Goal: Information Seeking & Learning: Check status

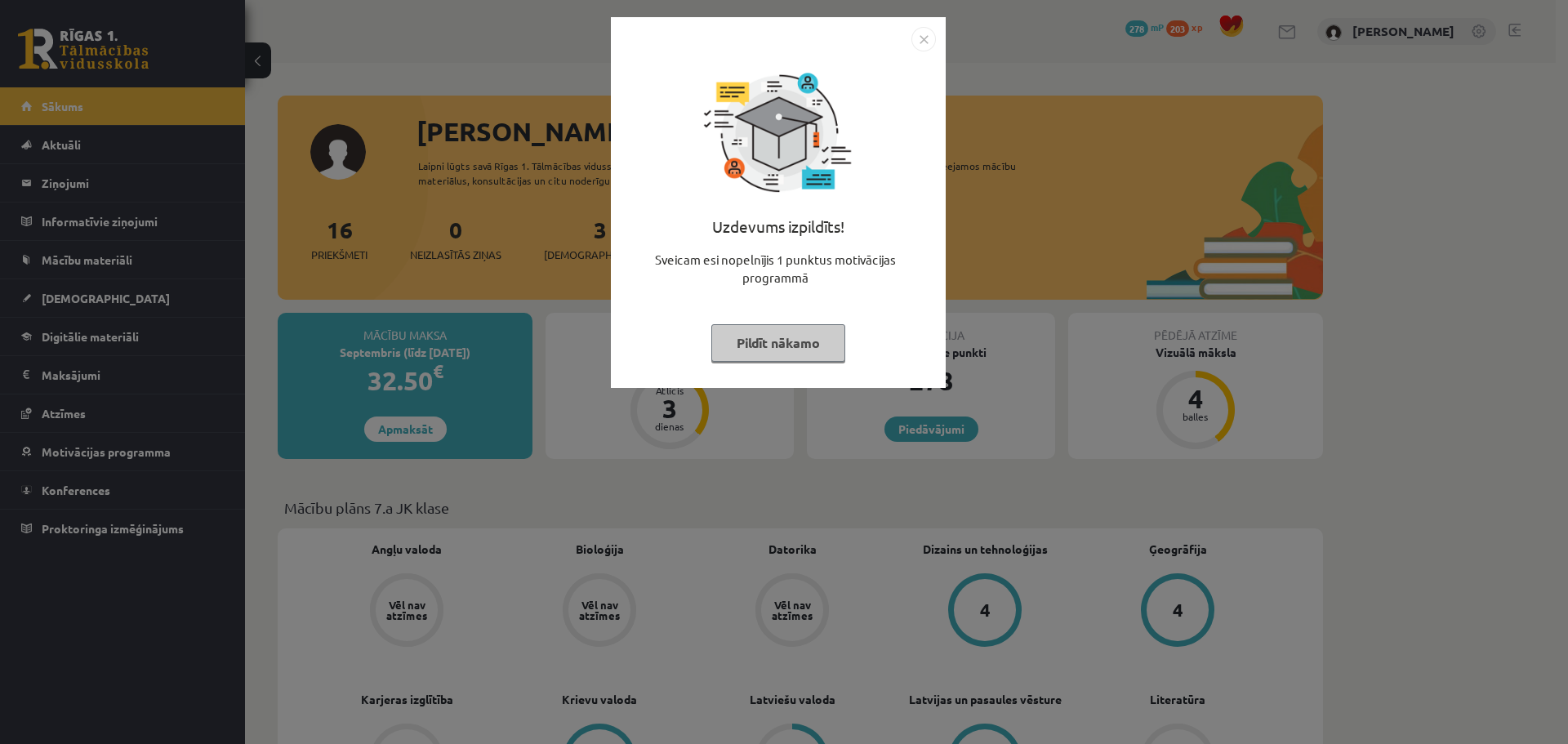
click at [926, 30] on img "Close" at bounding box center [923, 39] width 24 height 24
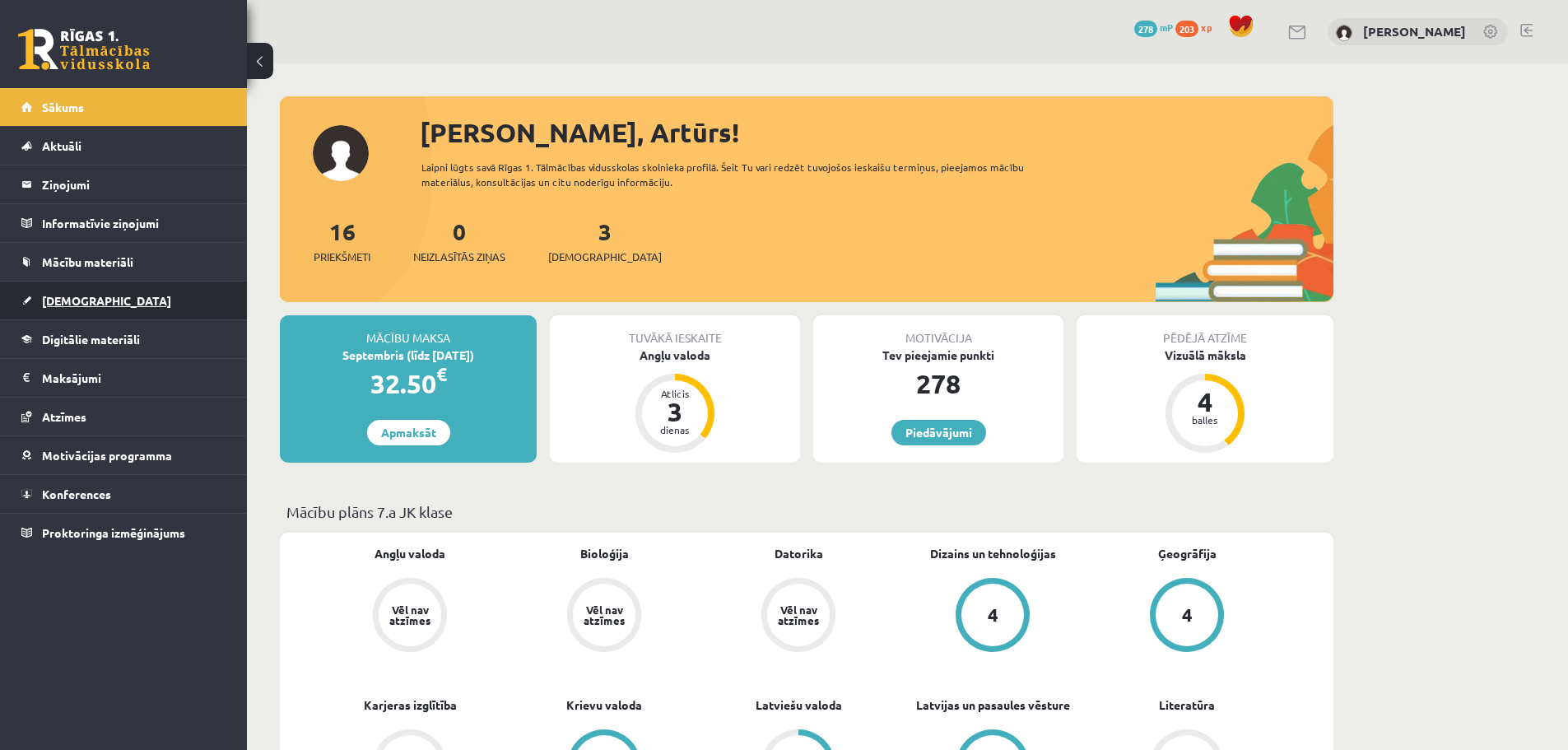
click at [55, 306] on span "[DEMOGRAPHIC_DATA]" at bounding box center [106, 300] width 129 height 14
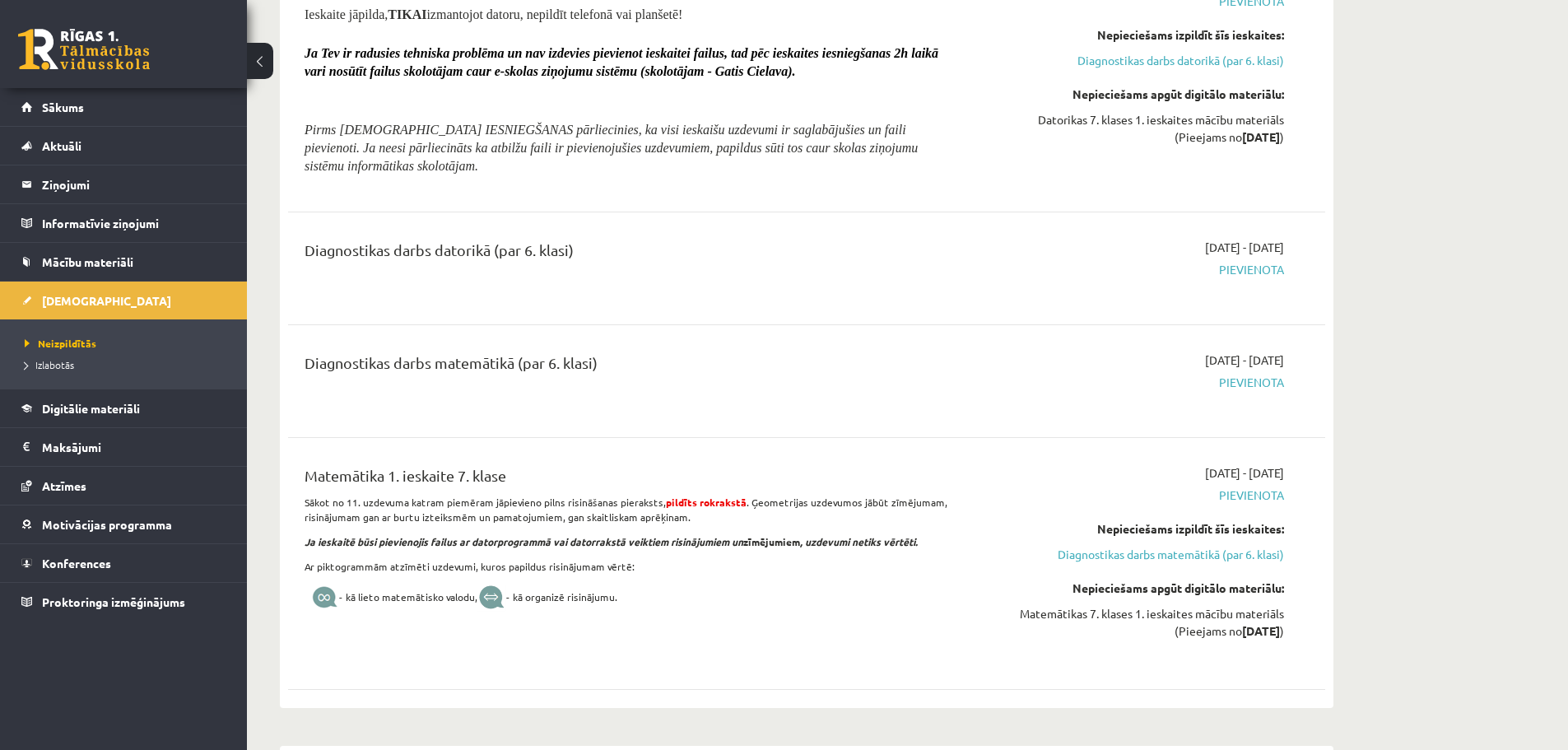
scroll to position [1565, 0]
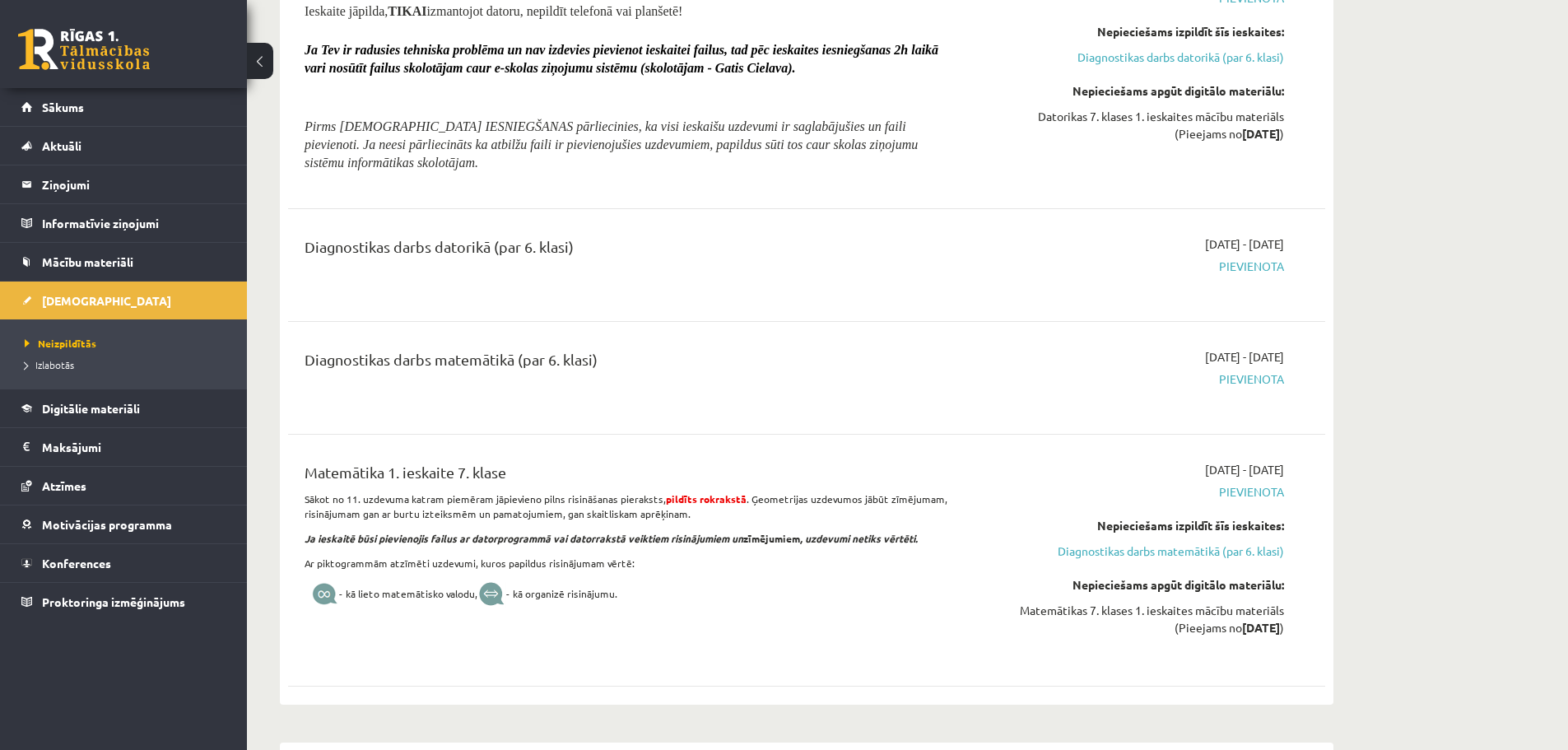
click at [526, 357] on div "Diagnostikas darbs matemātikā (par 6. klasi)" at bounding box center [627, 364] width 645 height 31
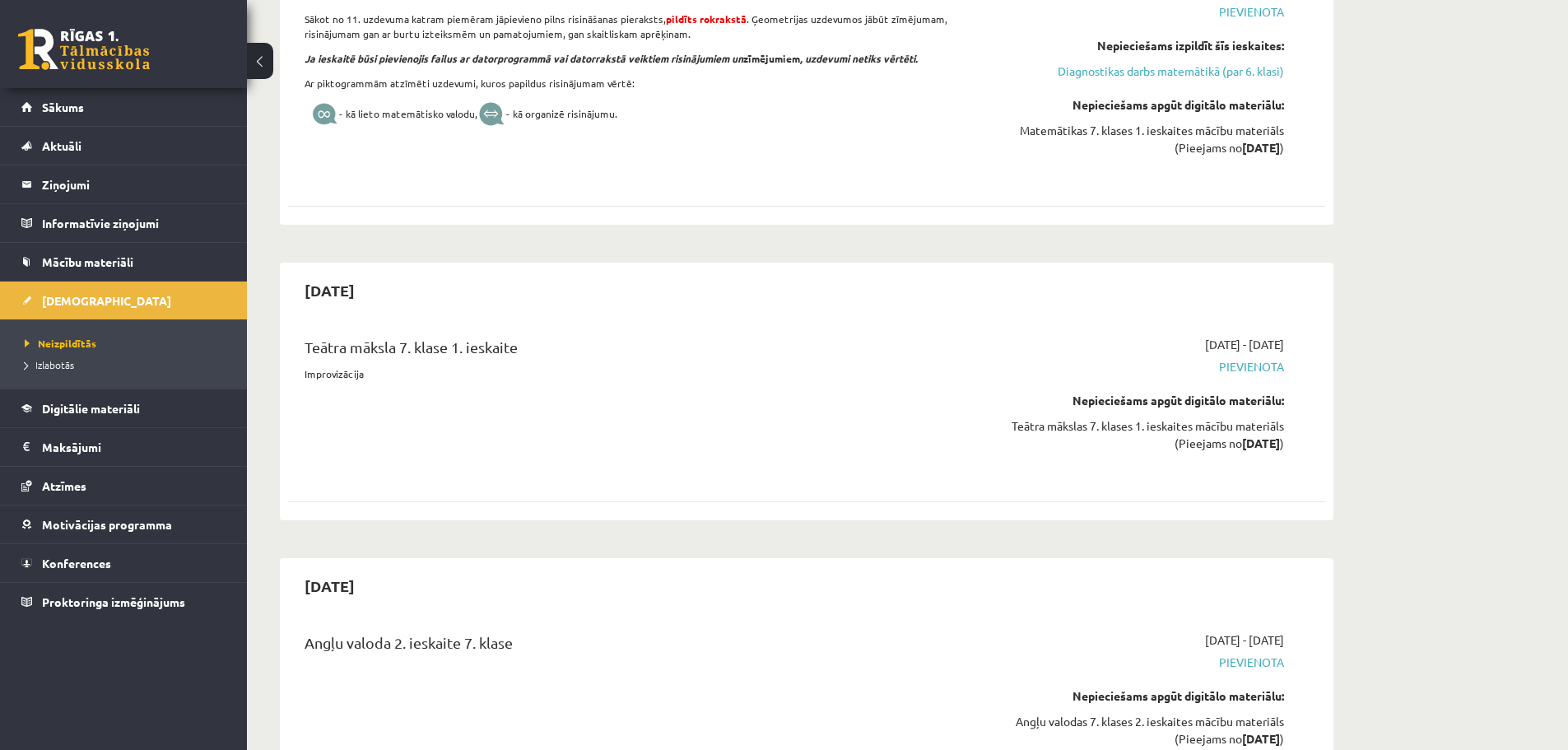
scroll to position [2058, 0]
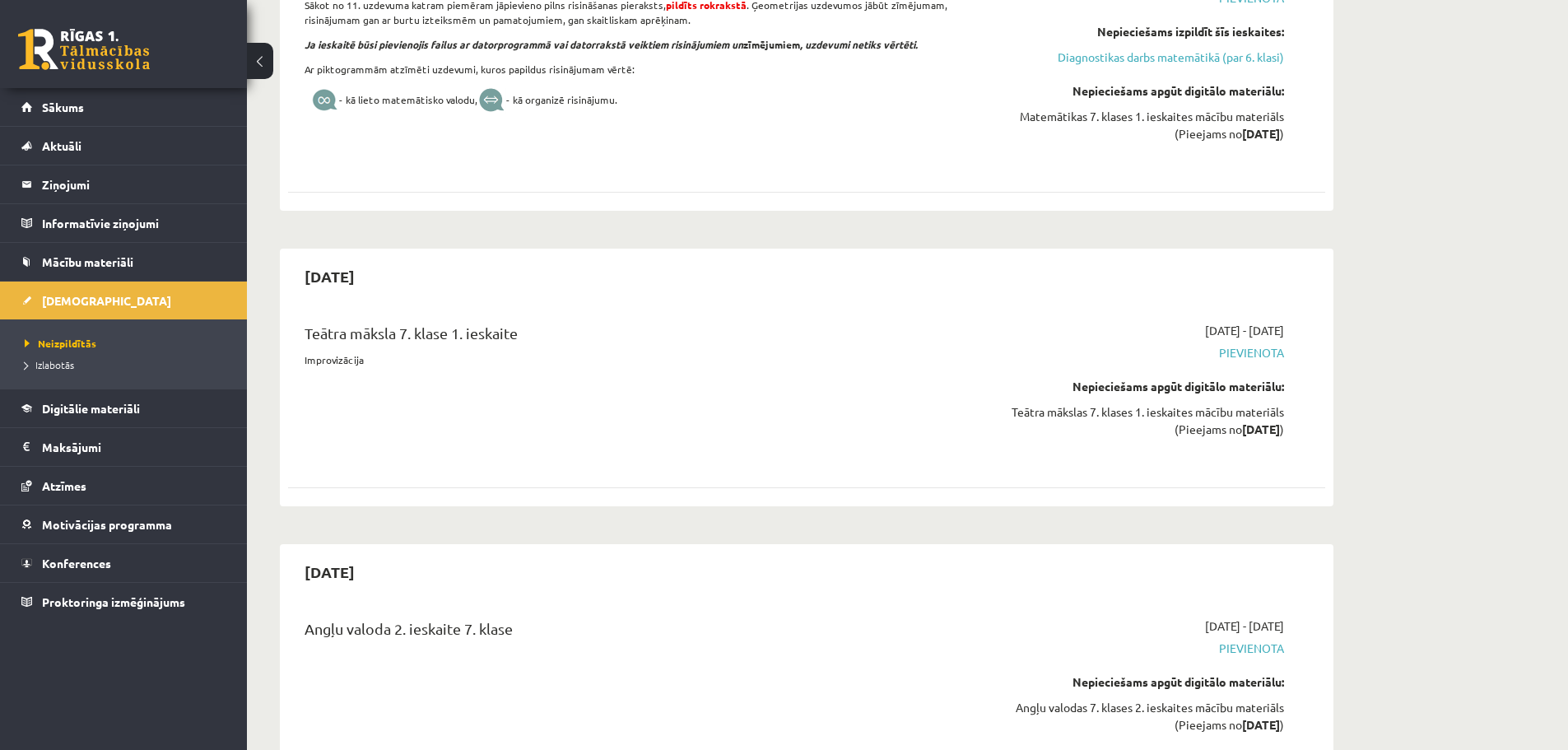
click at [473, 327] on div "Teātra māksla 7. klase 1. ieskaite" at bounding box center [627, 338] width 645 height 31
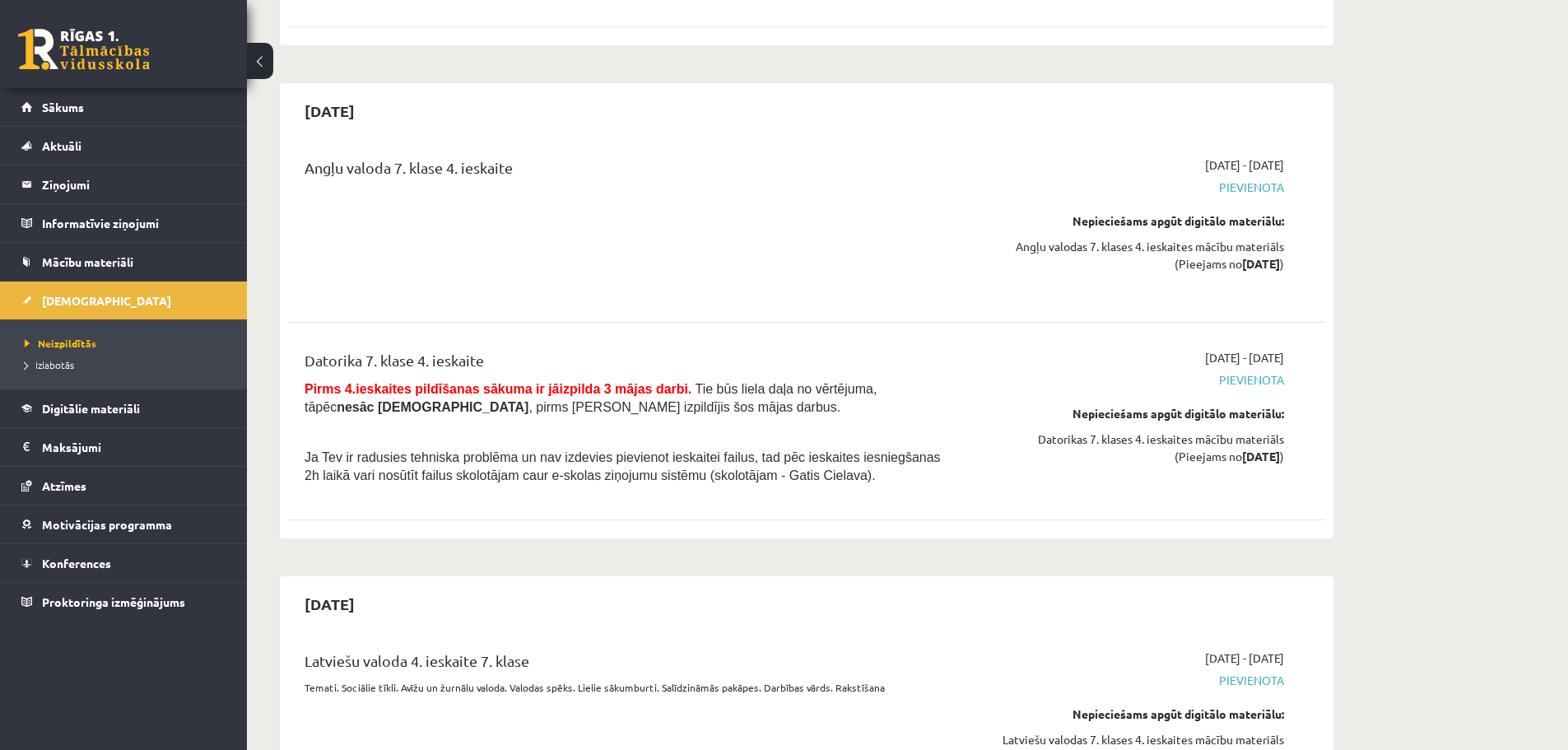
scroll to position [6586, 0]
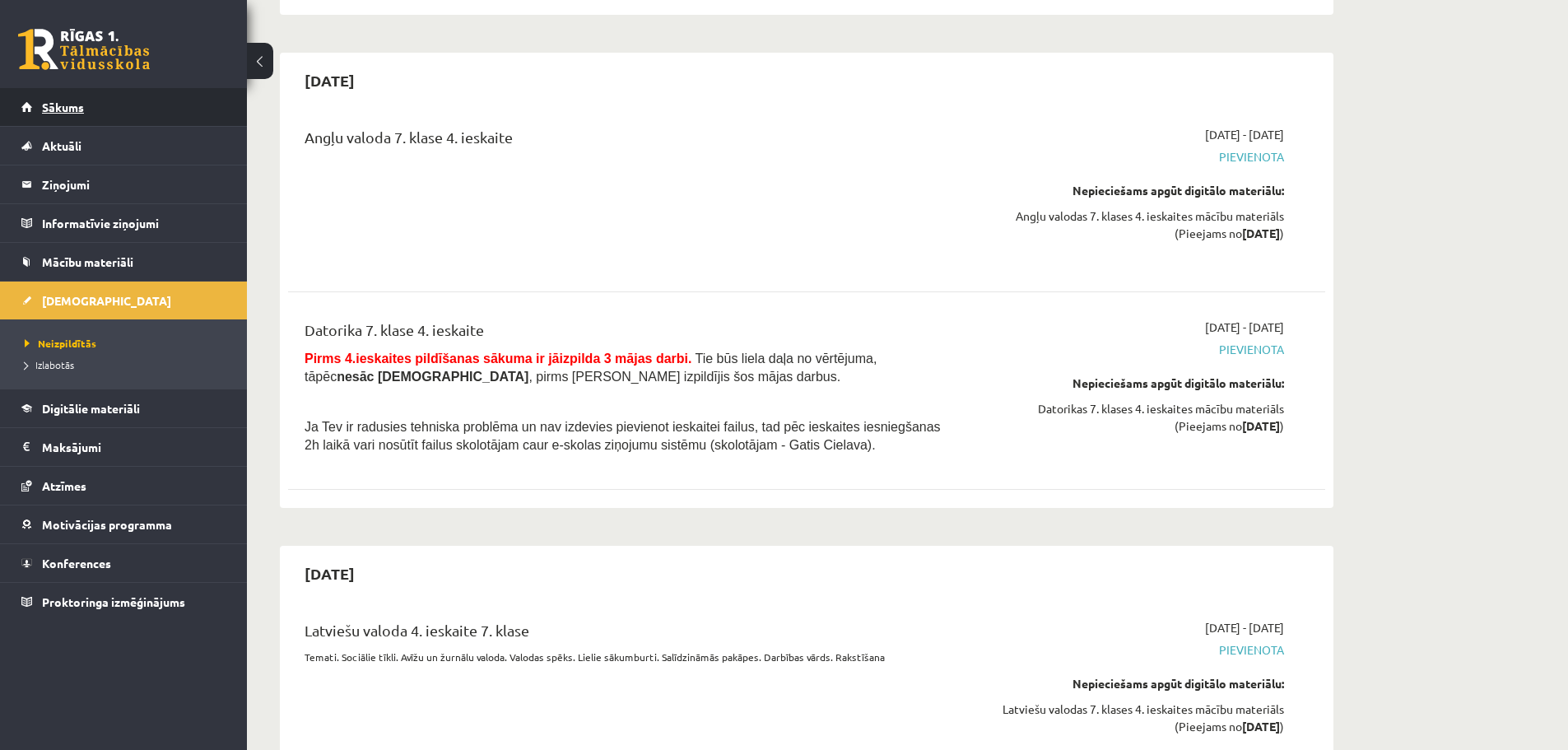
click at [81, 103] on span "Sākums" at bounding box center [62, 106] width 42 height 14
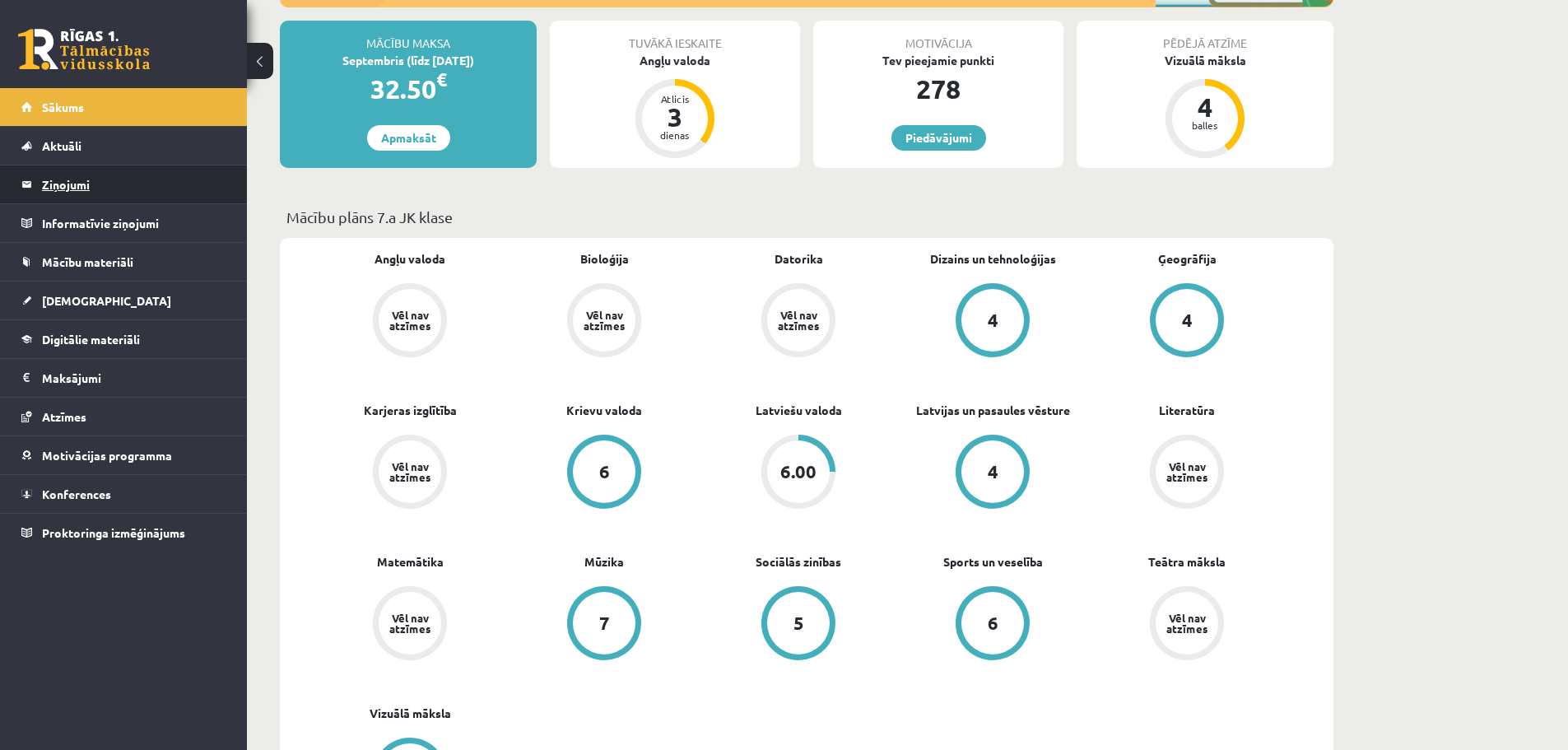
scroll to position [329, 0]
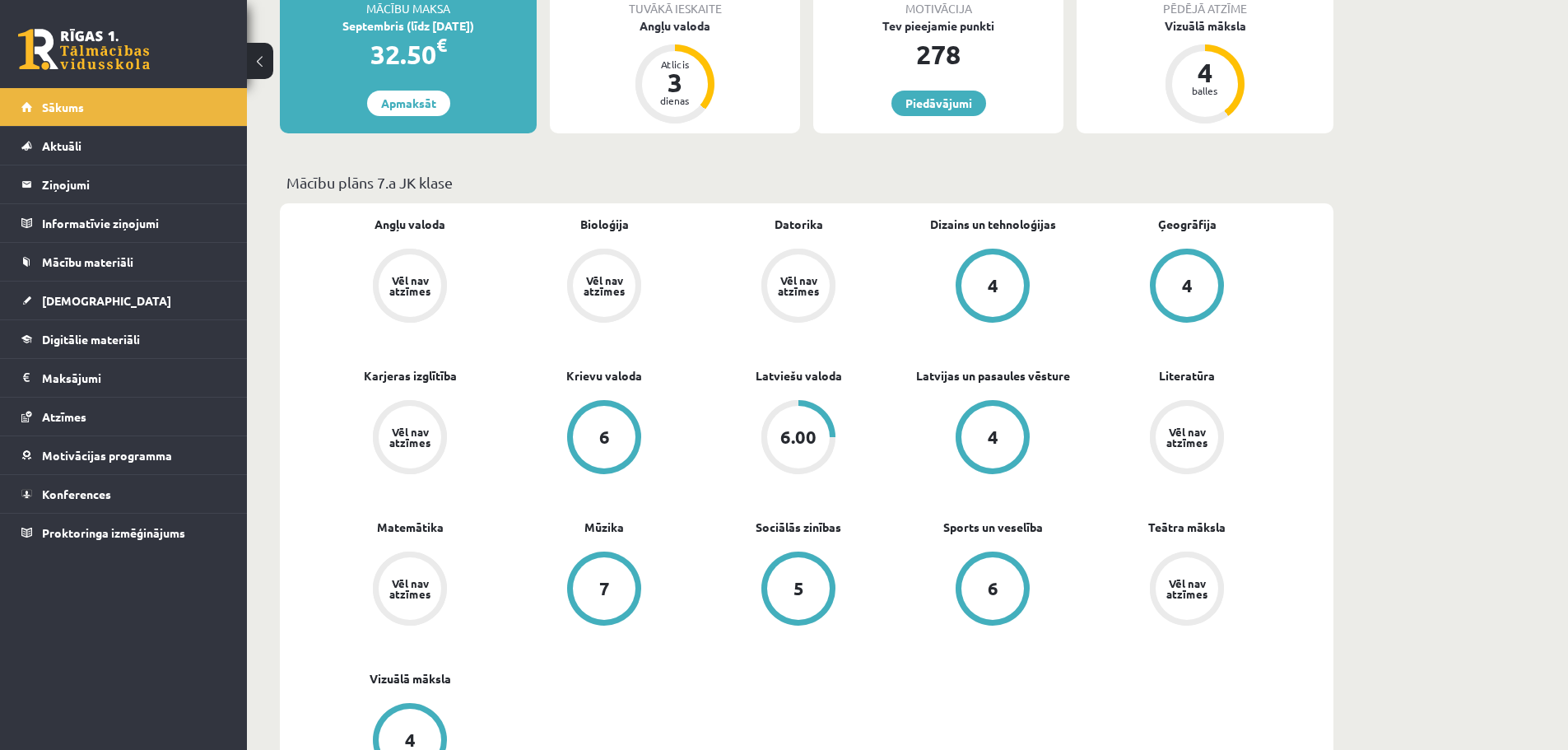
click at [396, 437] on div "Vēl nav atzīmes" at bounding box center [410, 437] width 46 height 21
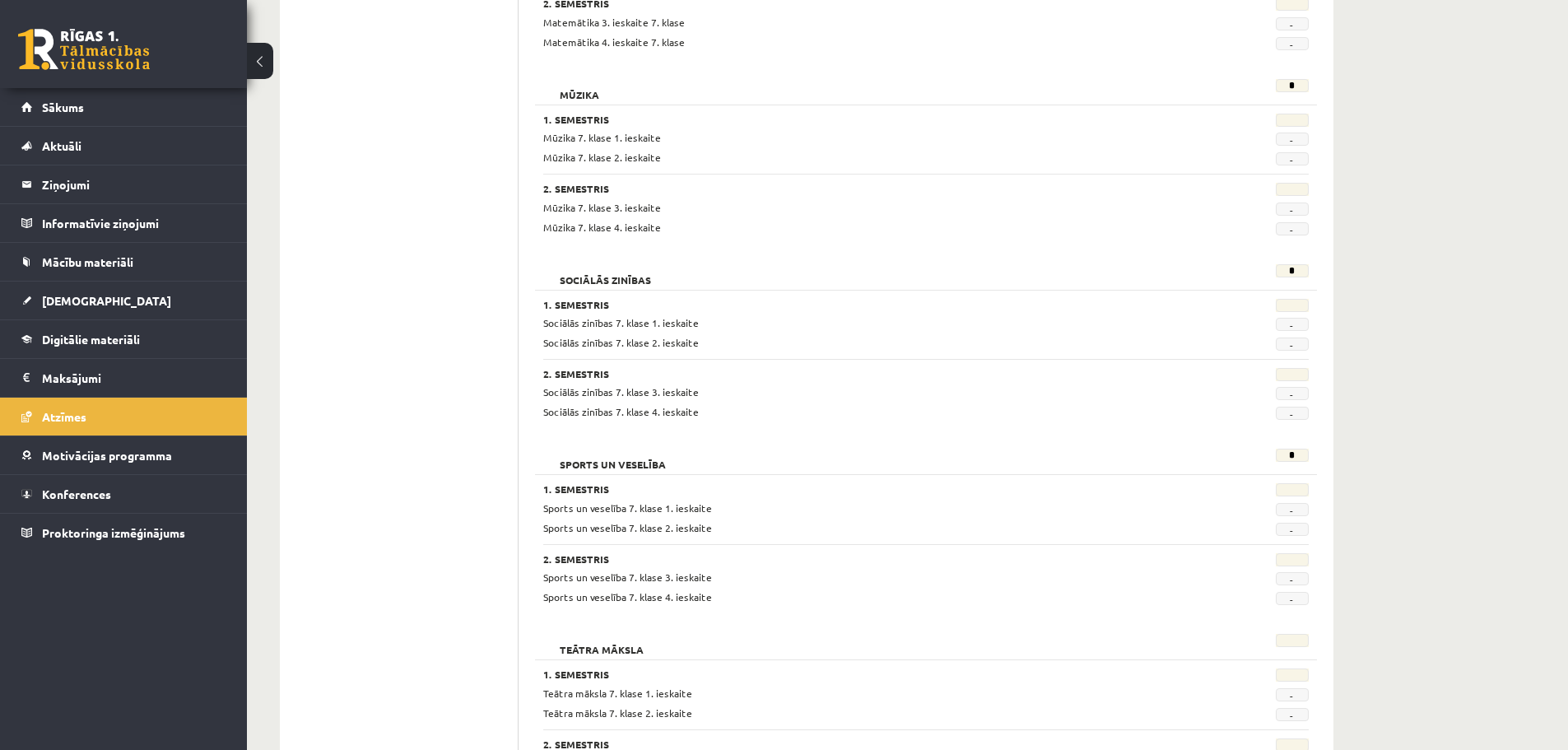
scroll to position [2058, 0]
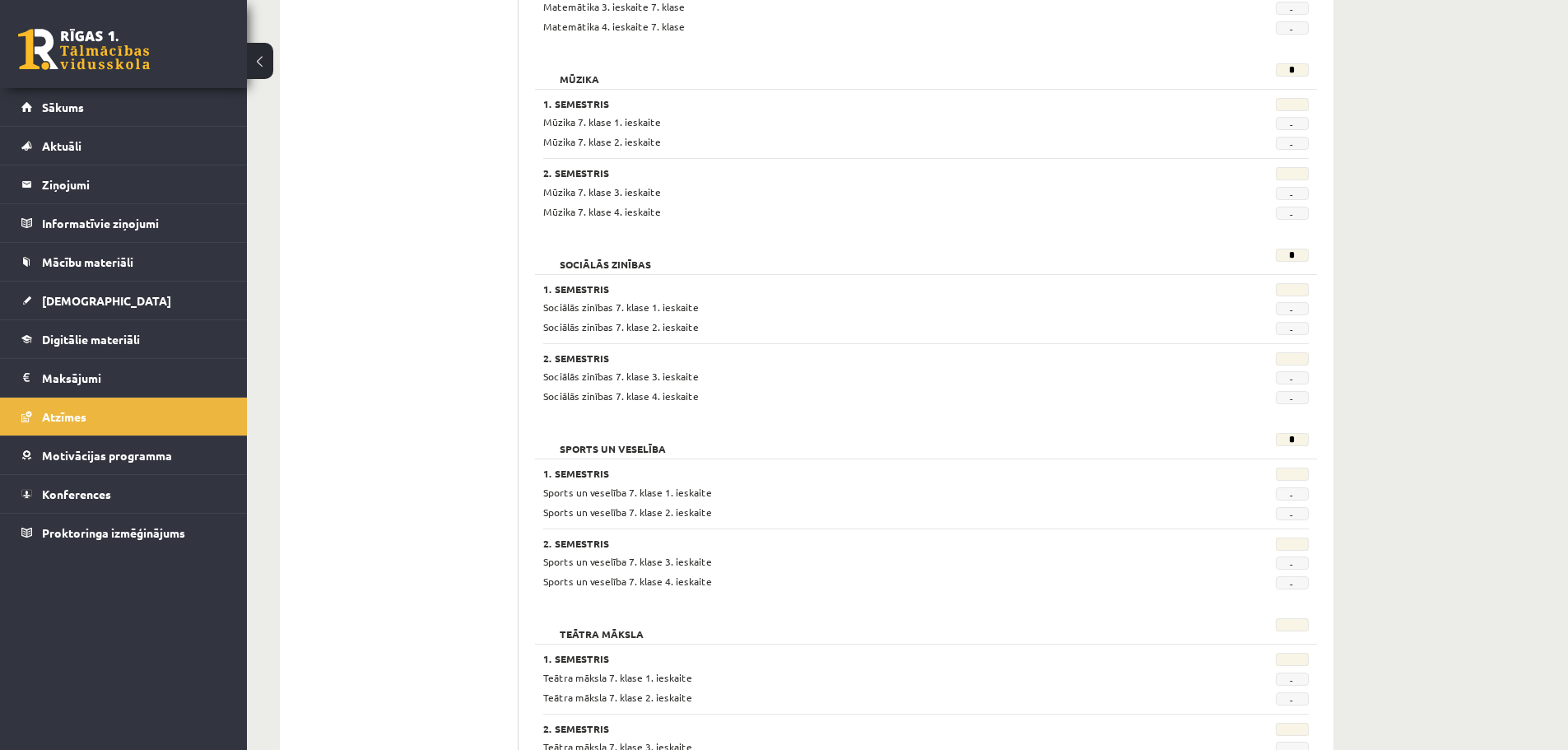
click at [620, 448] on h2 "Sports un veselība" at bounding box center [613, 440] width 139 height 16
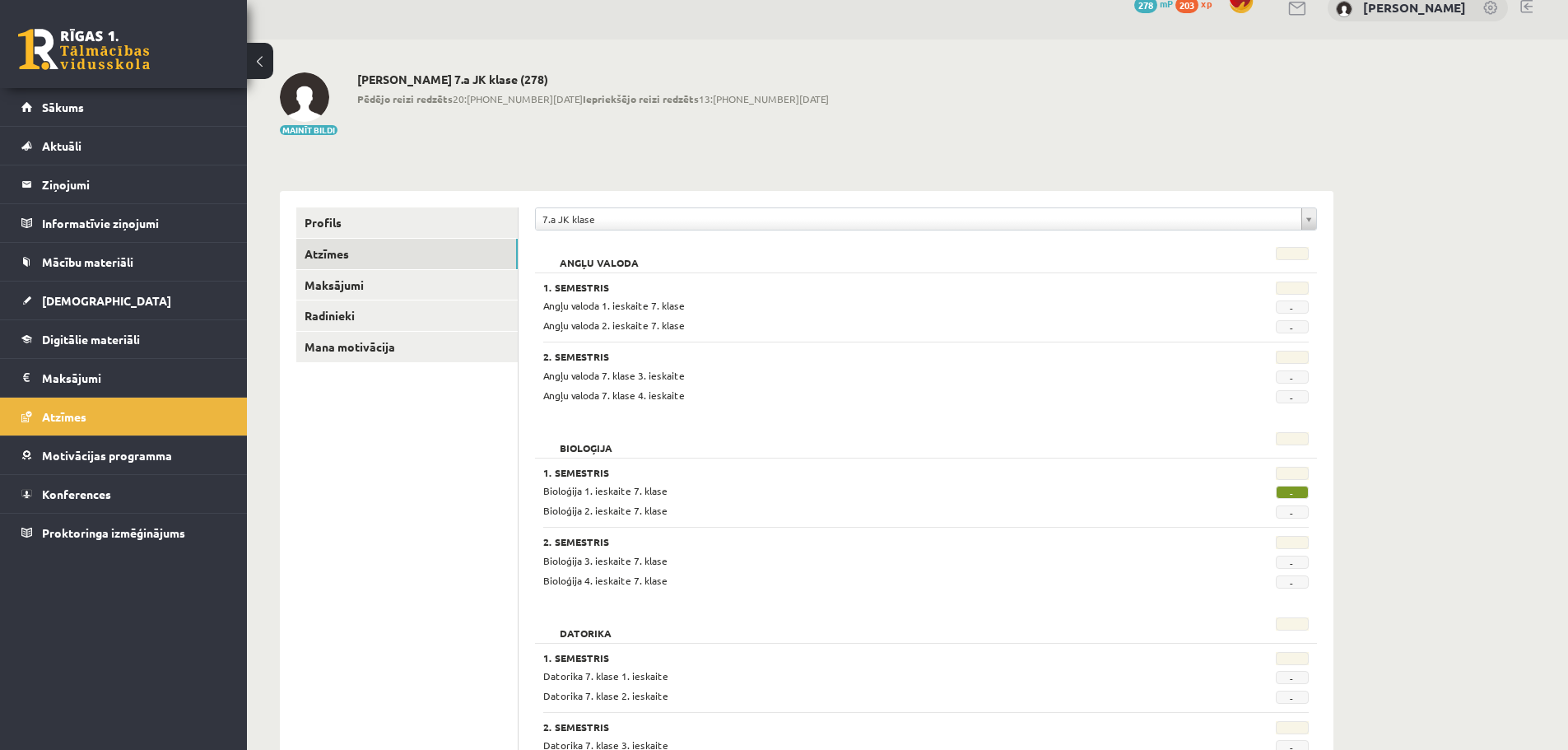
scroll to position [0, 0]
